Goal: Transaction & Acquisition: Subscribe to service/newsletter

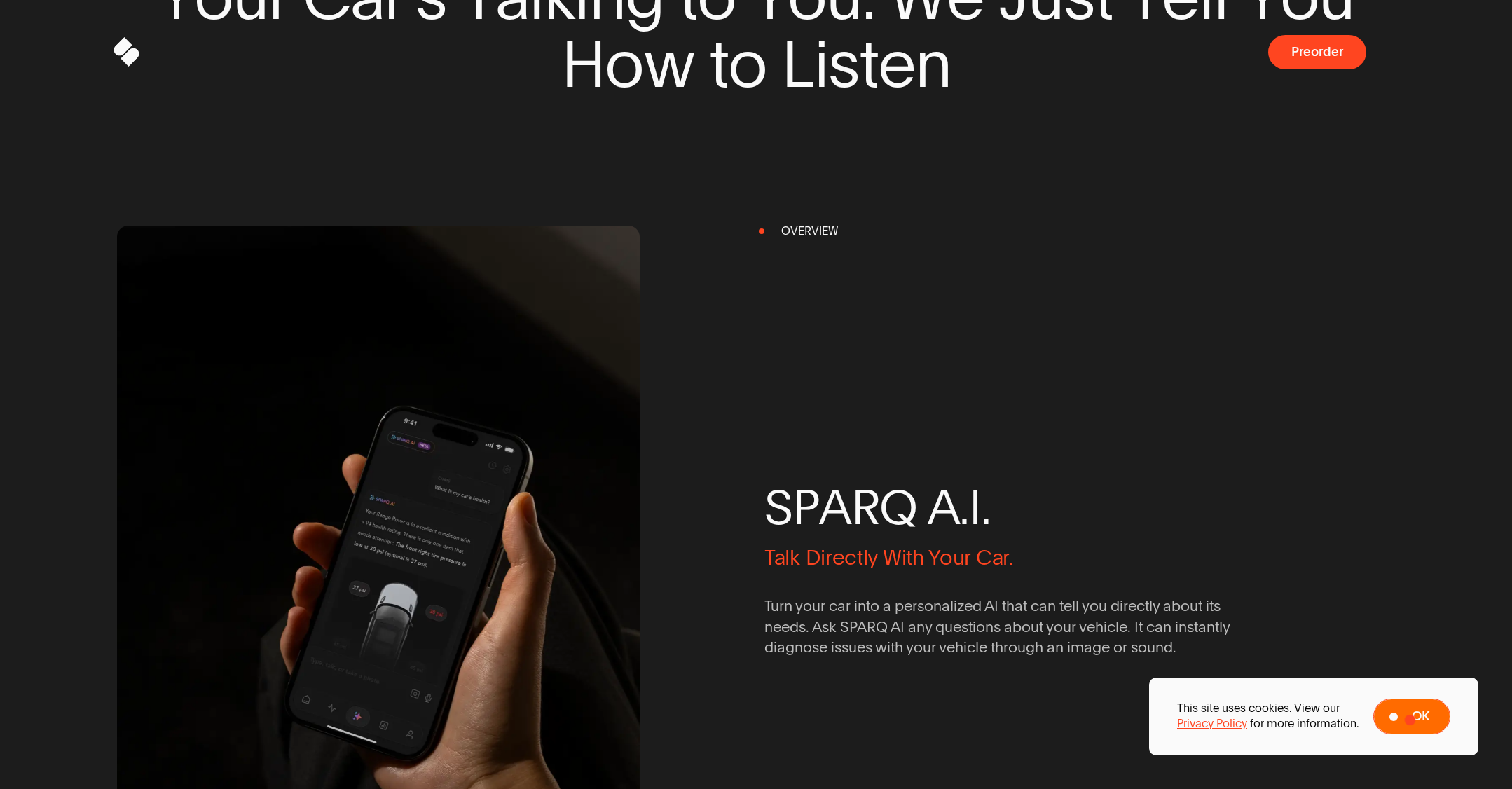
click at [1413, 720] on span "Ok" at bounding box center [1421, 716] width 18 height 13
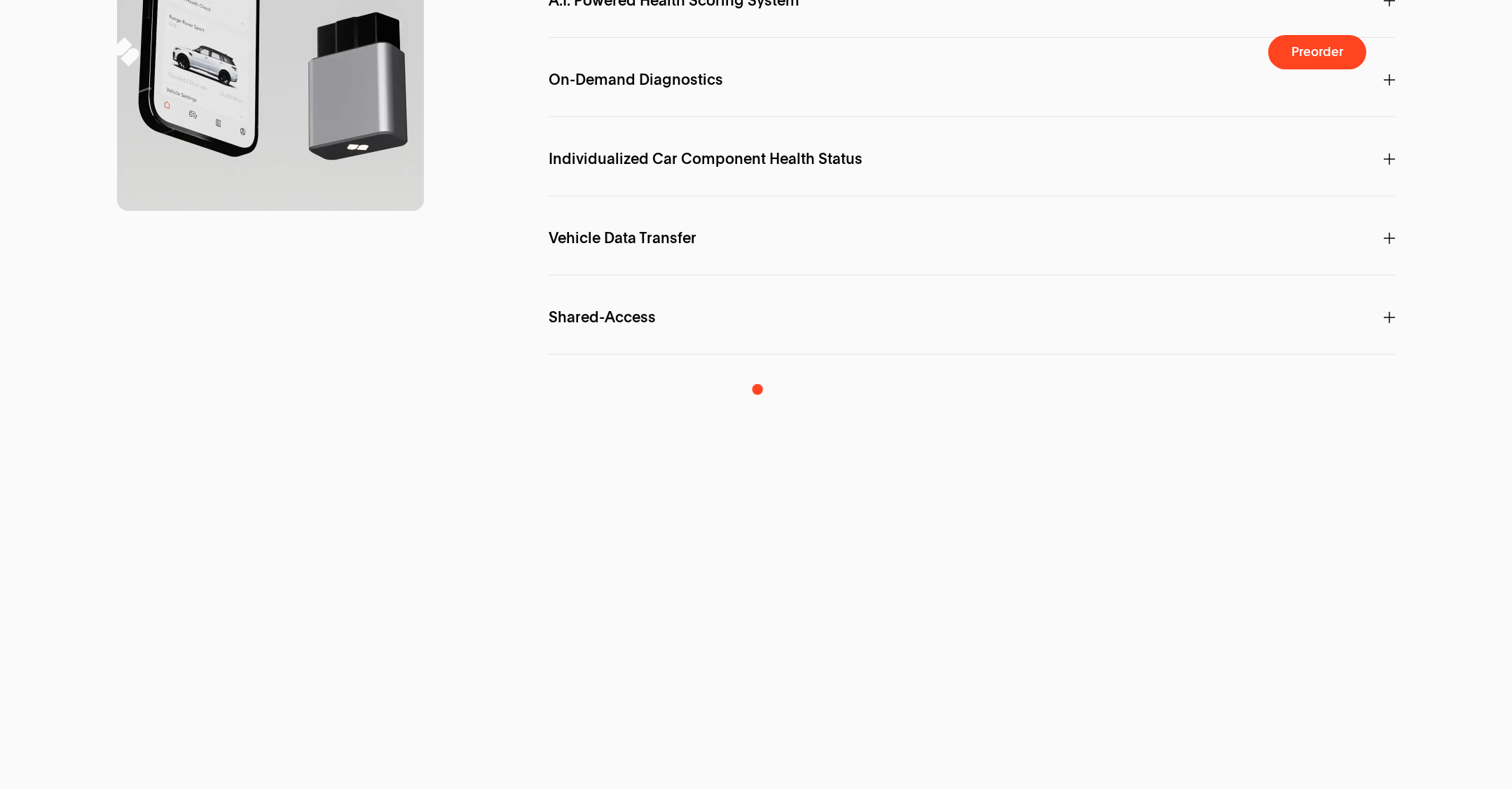
click at [758, 21] on p "A.I. Powered Health Scoring System" at bounding box center [972, 1] width 847 height 40
click at [655, 87] on span "On-Demand Diagnostics" at bounding box center [635, 79] width 175 height 15
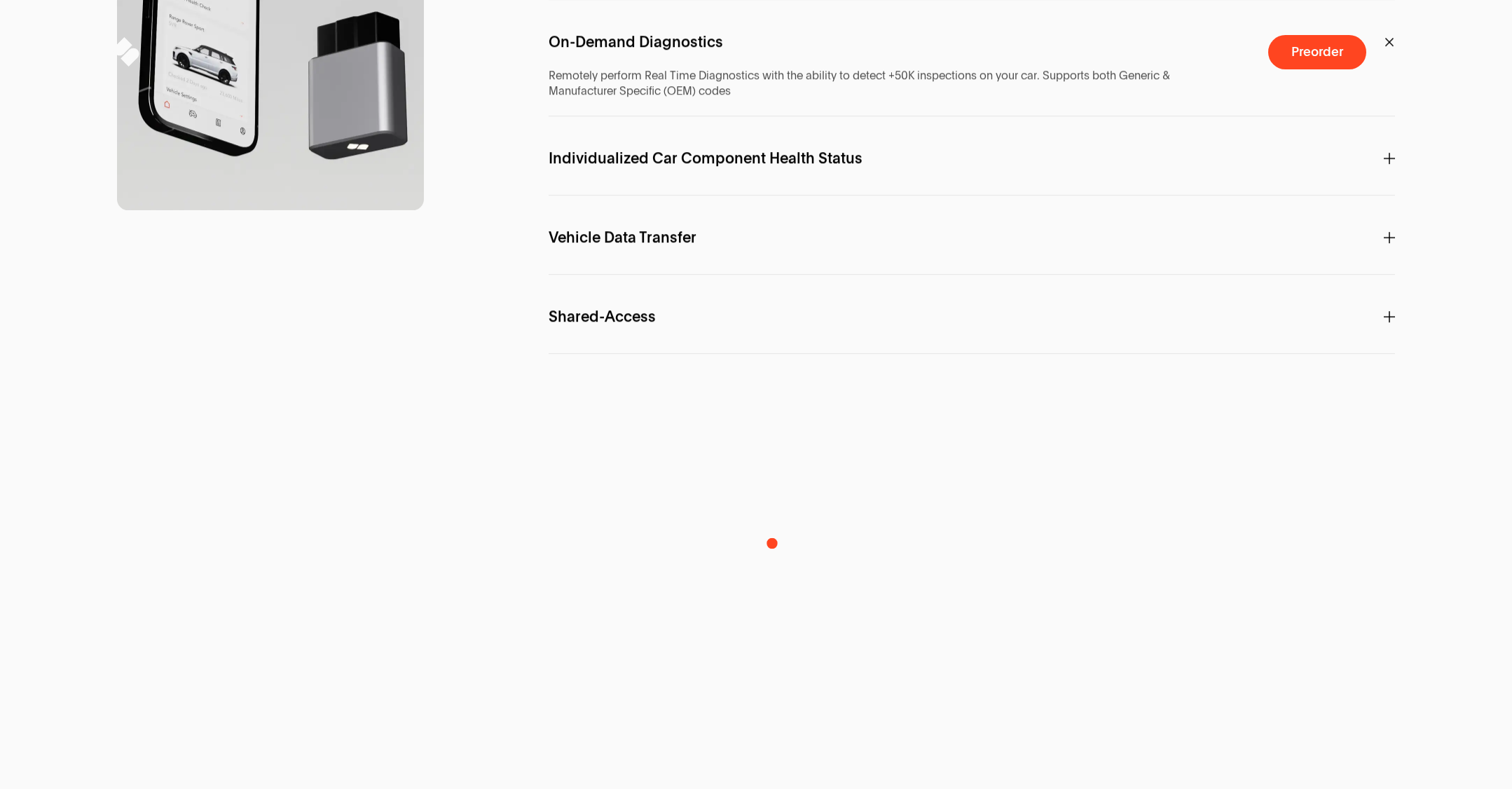
click at [773, 178] on p "Individualized Car Component Health Status" at bounding box center [972, 159] width 847 height 40
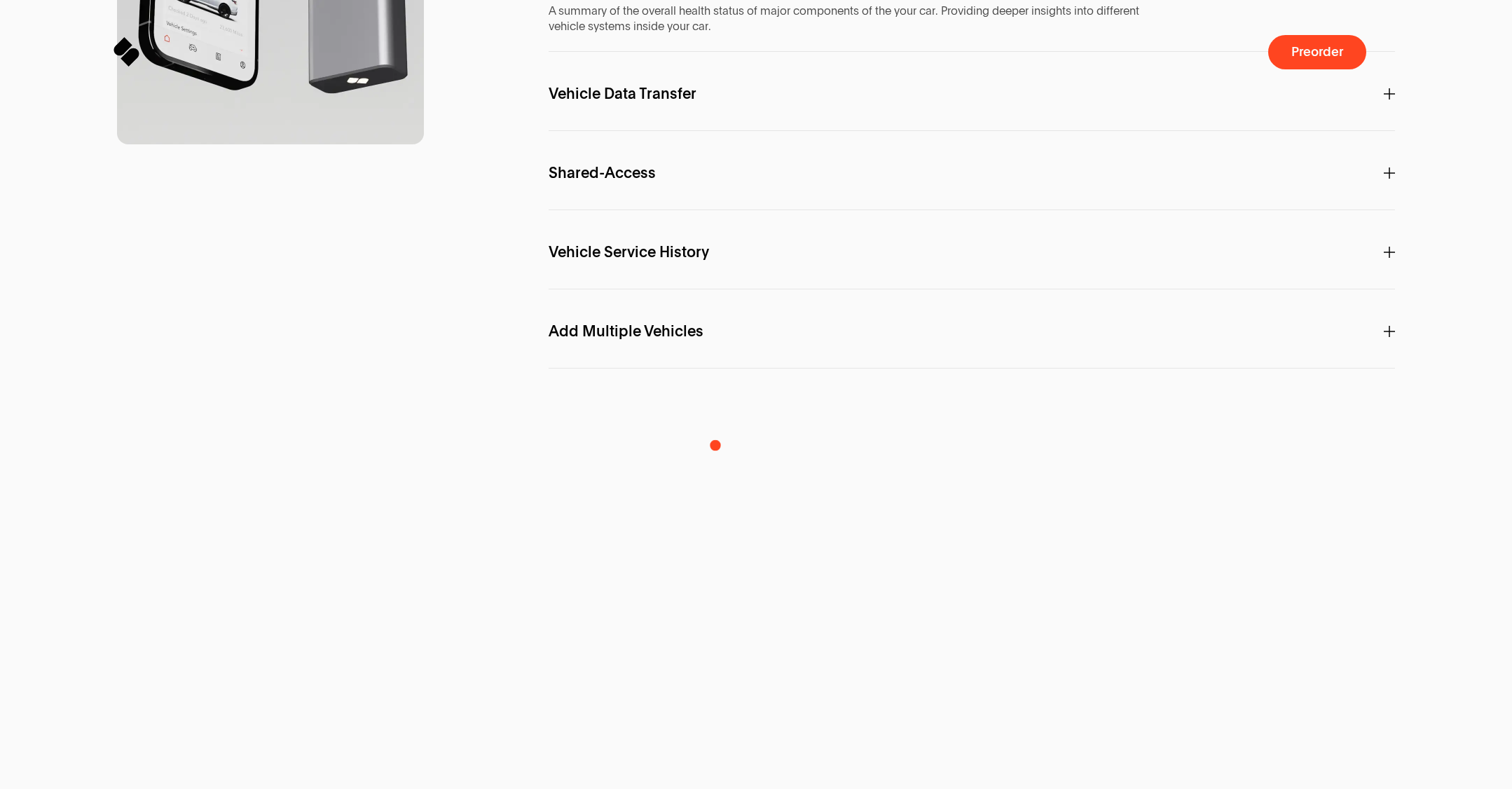
click at [716, 446] on div "F e a t u r e s SPARQ A.I. Interact directly with your car with Personalized In…" at bounding box center [972, 386] width 847 height 1452
click at [796, 114] on p "Vehicle Data Transfer" at bounding box center [972, 94] width 847 height 40
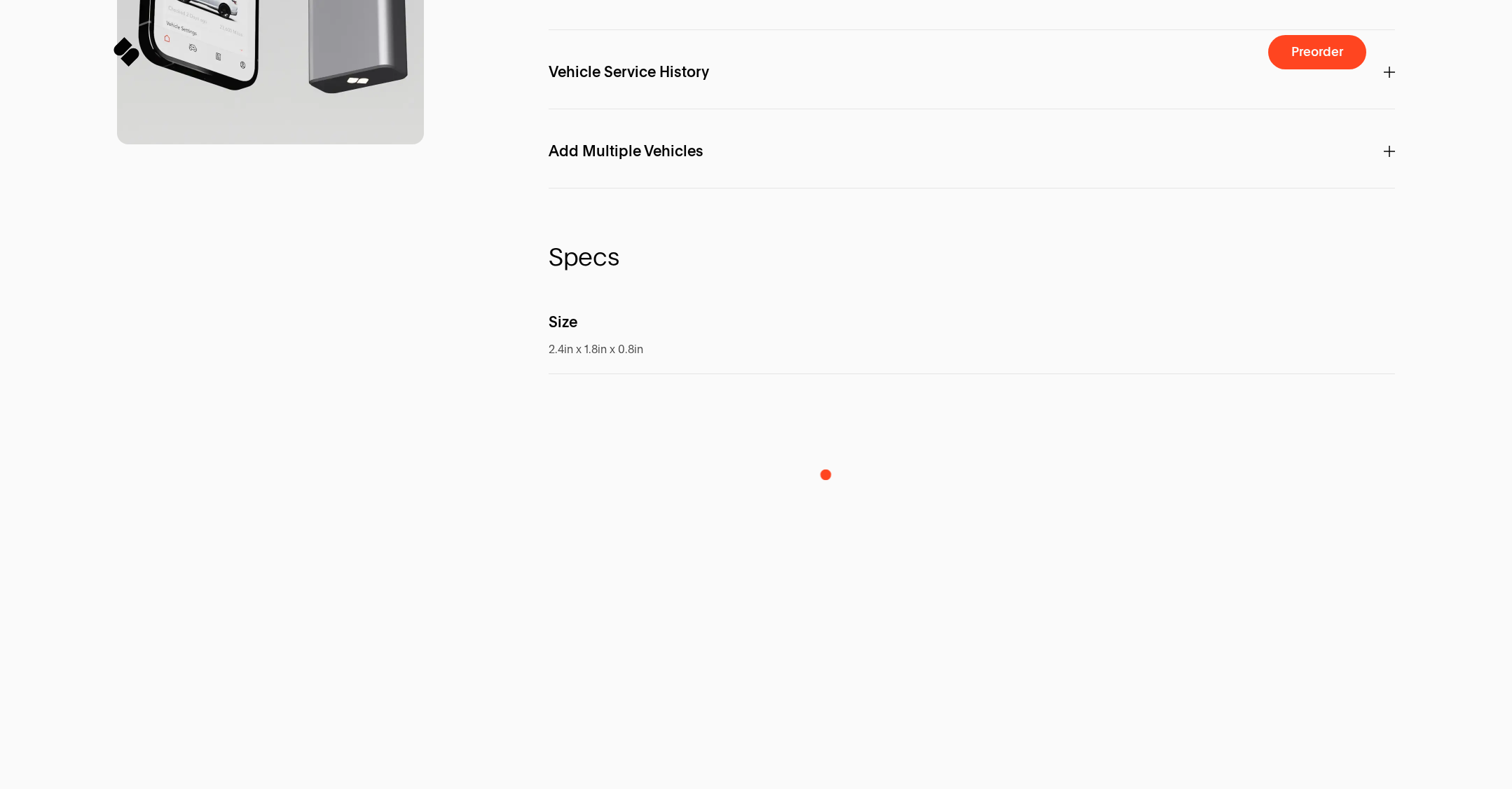
click at [827, 109] on div "Vehicle Service History Create registration, inspection, and service records wi…" at bounding box center [972, 81] width 847 height 56
click at [736, 92] on p "Vehicle Service History" at bounding box center [972, 73] width 847 height 40
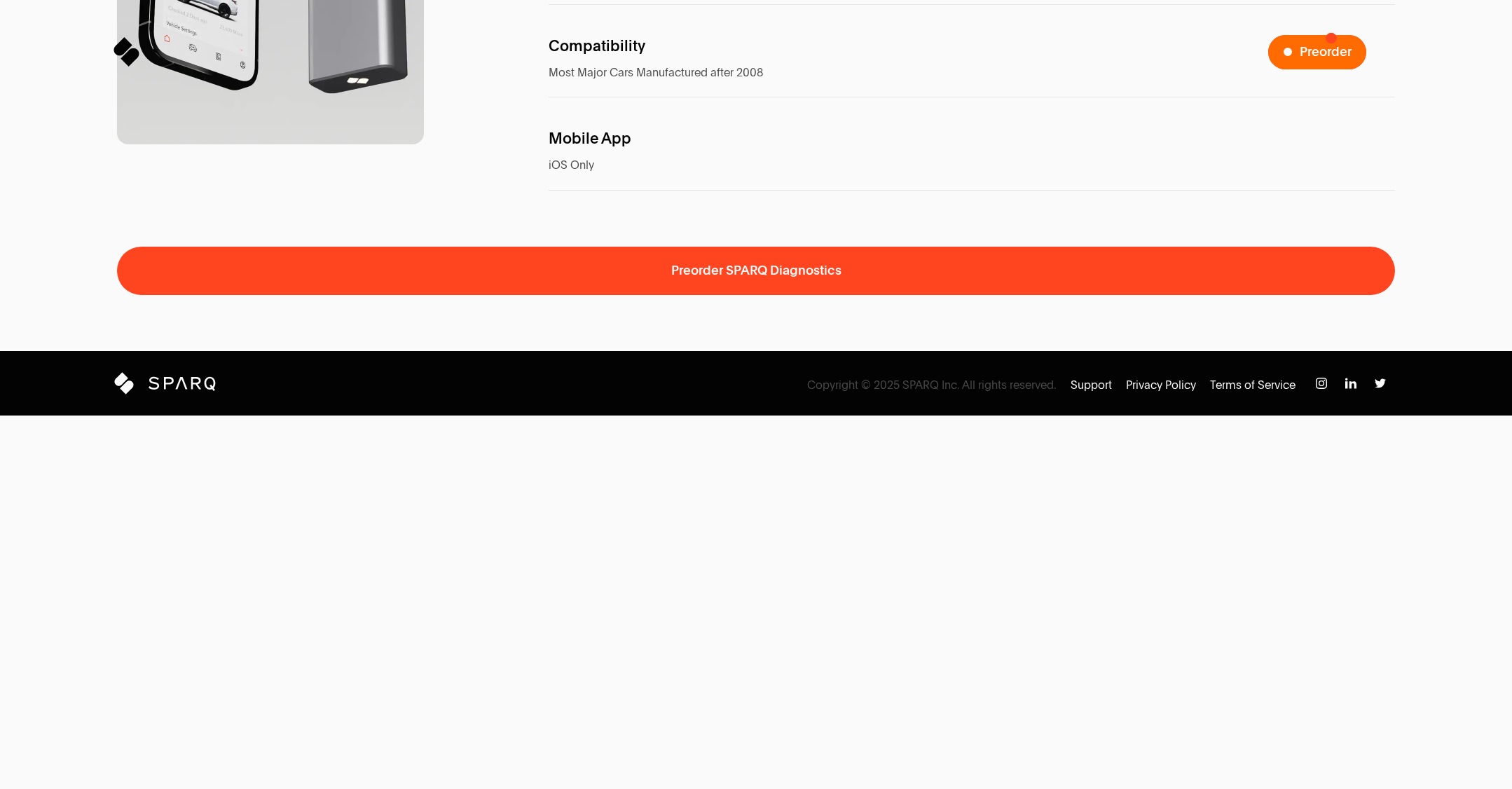
click at [1332, 38] on span "Preorder a SPARQ Diagnostics Device" at bounding box center [1317, 52] width 98 height 34
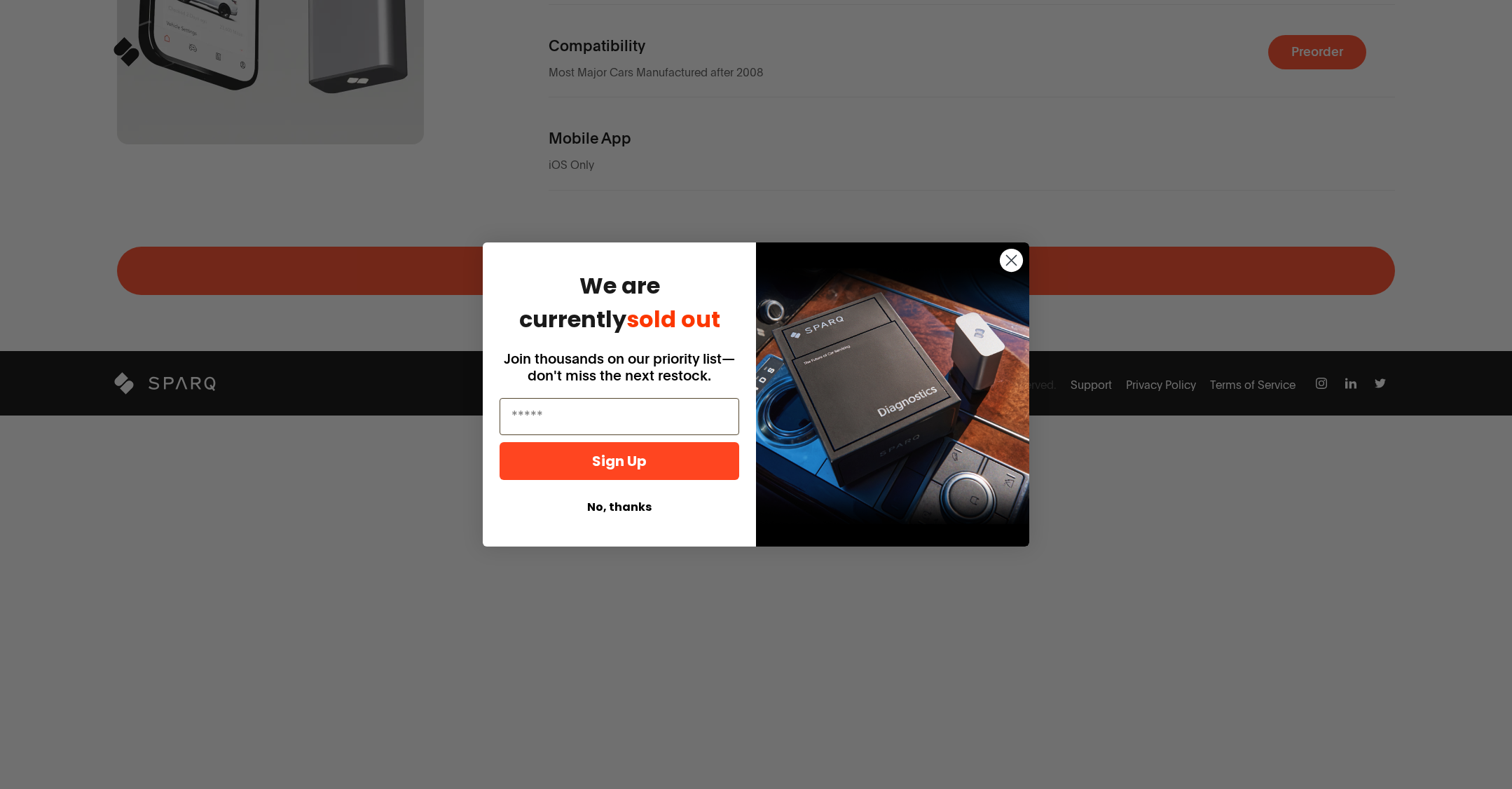
click at [683, 322] on h1 "We are currently sold out" at bounding box center [619, 302] width 203 height 67
click at [580, 422] on input "Email" at bounding box center [619, 416] width 239 height 37
type input "**********"
click at [585, 466] on button "Sign Up" at bounding box center [619, 461] width 239 height 38
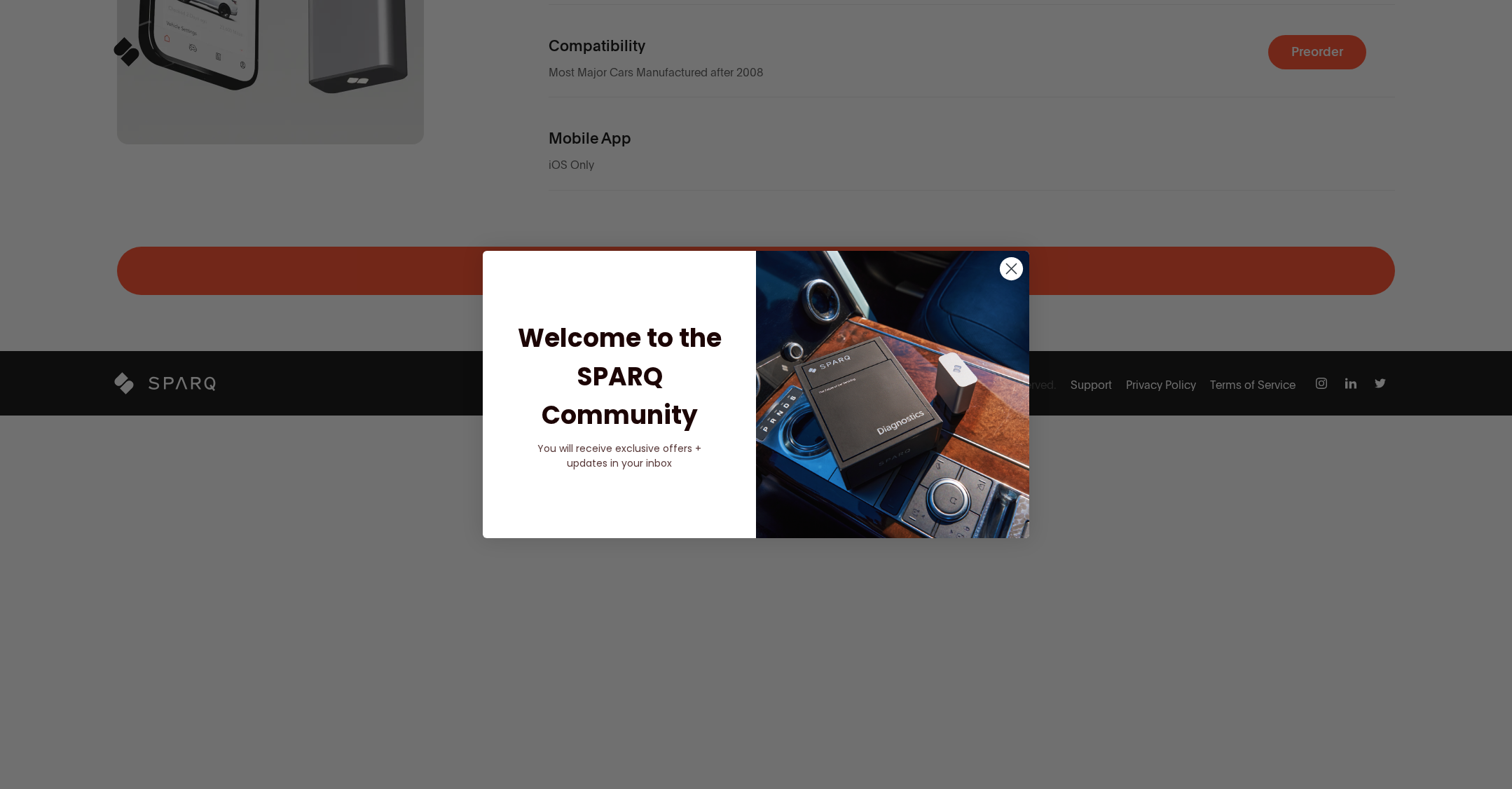
click at [1008, 272] on icon "Close dialog" at bounding box center [1012, 269] width 10 height 10
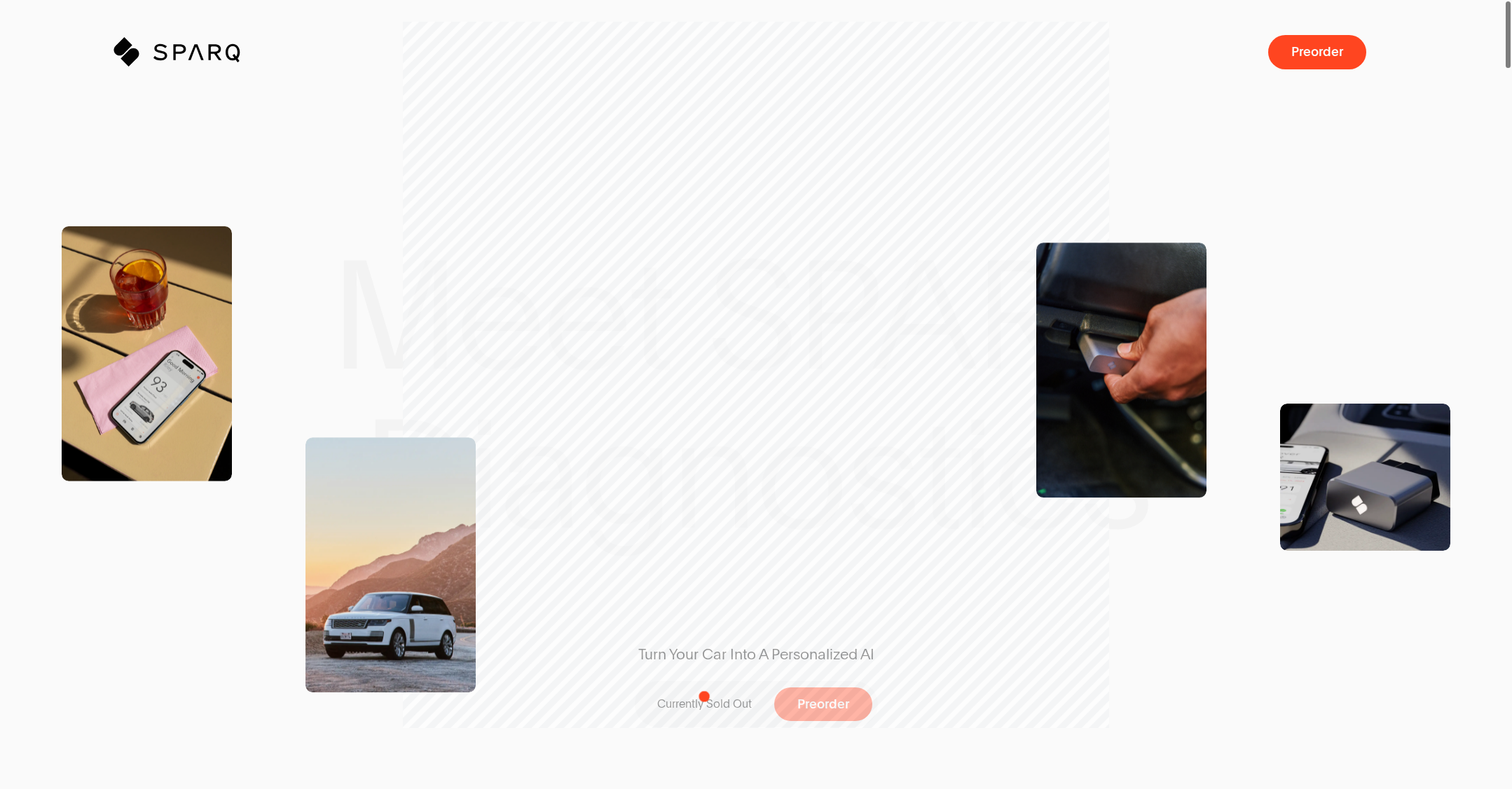
click at [704, 697] on p "Currently Sold Out" at bounding box center [704, 704] width 95 height 15
click at [158, 48] on icon "Sparq" at bounding box center [217, 52] width 127 height 29
click at [1345, 54] on span "Preorder" at bounding box center [1326, 52] width 52 height 13
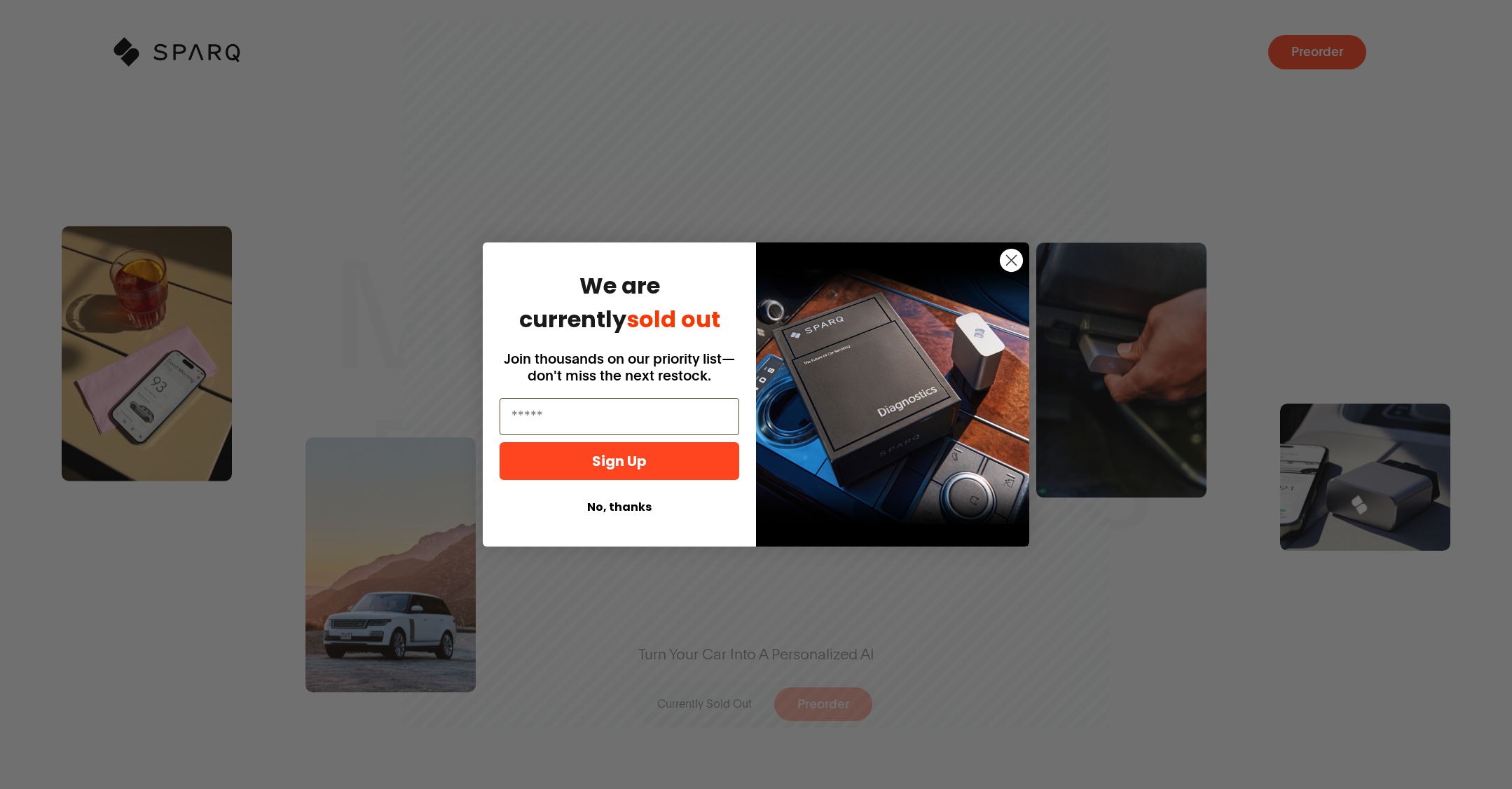
drag, startPoint x: 666, startPoint y: 315, endPoint x: 712, endPoint y: 297, distance: 49.4
click at [667, 315] on h1 "We are currently sold out" at bounding box center [619, 302] width 203 height 67
click at [1017, 265] on circle "Close dialog" at bounding box center [1012, 261] width 23 height 23
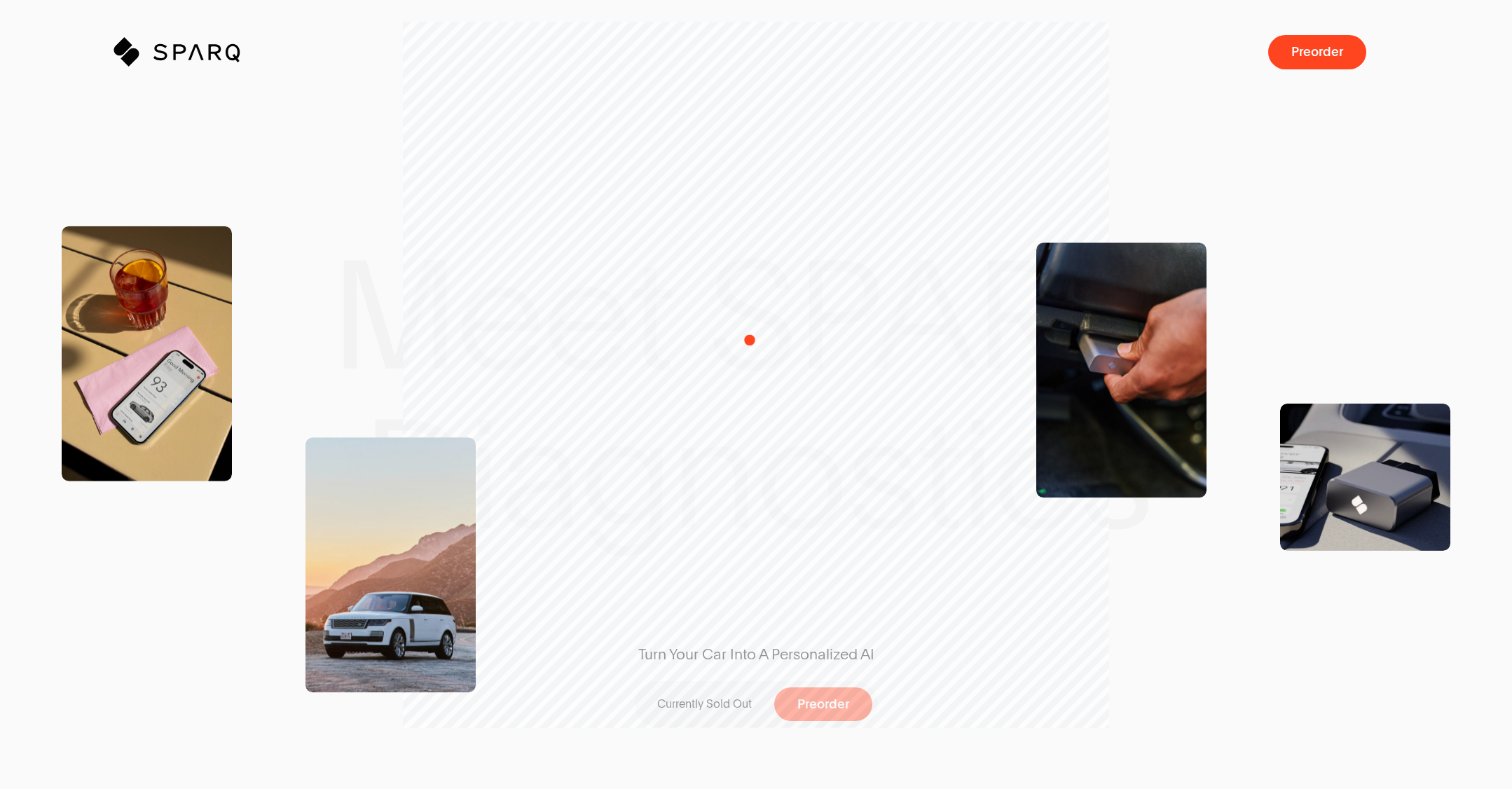
click at [747, 339] on div "Turn Your Car Into A Personalized AI Currently Sold Out Preorder" at bounding box center [756, 394] width 415 height 544
